Goal: Task Accomplishment & Management: Use online tool/utility

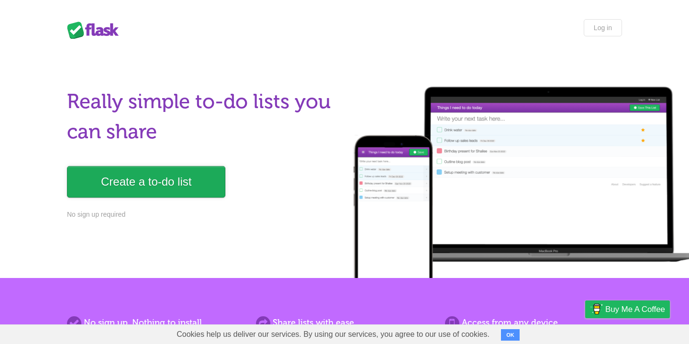
click at [167, 175] on link "Create a to-do list" at bounding box center [146, 182] width 158 height 32
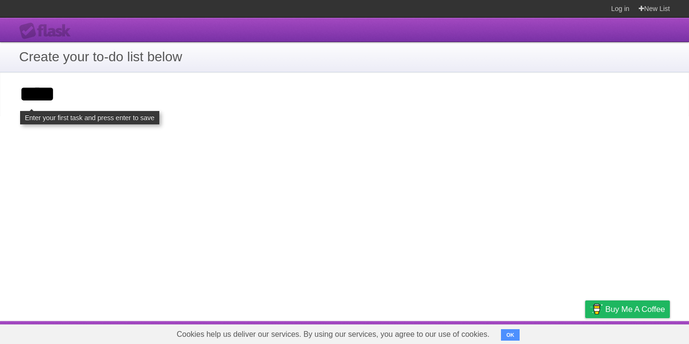
type input "****"
click input "**********" at bounding box center [0, 0] width 0 height 0
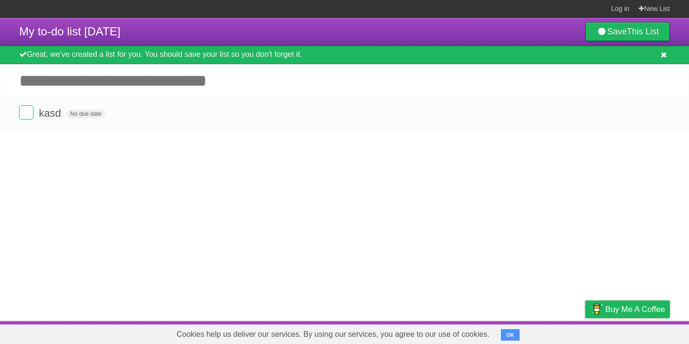
click at [665, 59] on icon at bounding box center [664, 55] width 6 height 8
